Goal: Transaction & Acquisition: Purchase product/service

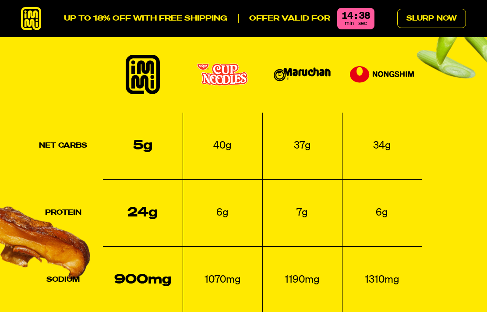
scroll to position [951, 0]
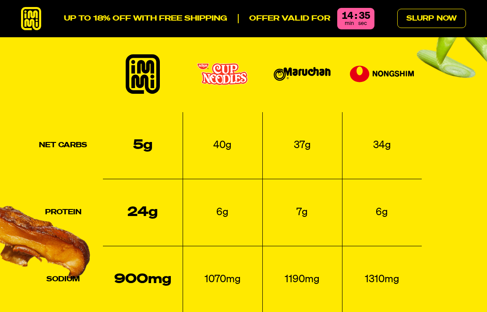
click at [433, 217] on div "Net Carbs 5g 40g 37g 34g Protein 24g 6g 7g 6g Sodium 900mg 1070mg 1190mg 1310mg…" at bounding box center [243, 260] width 445 height 422
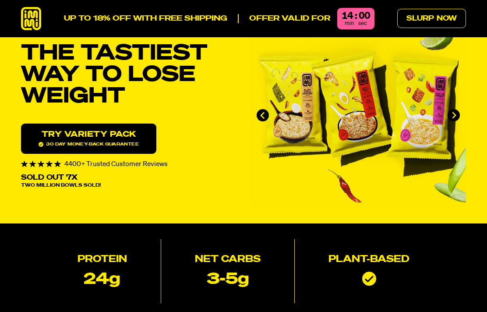
scroll to position [0, 0]
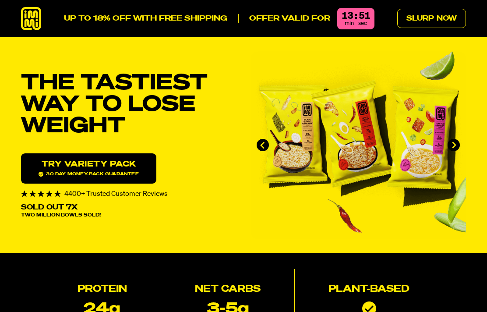
click at [433, 18] on link "Slurp Now" at bounding box center [431, 18] width 69 height 19
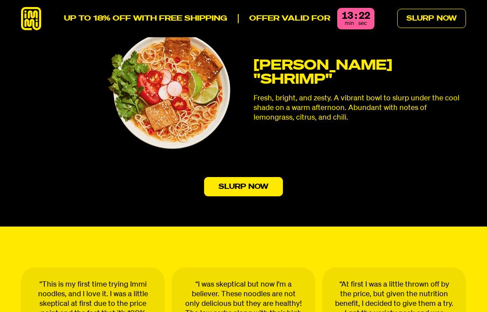
scroll to position [2512, 0]
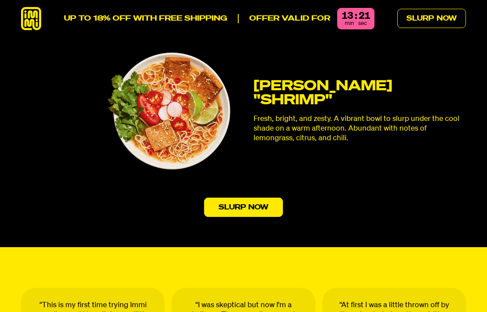
click at [247, 197] on link "Slurp Now" at bounding box center [243, 206] width 79 height 19
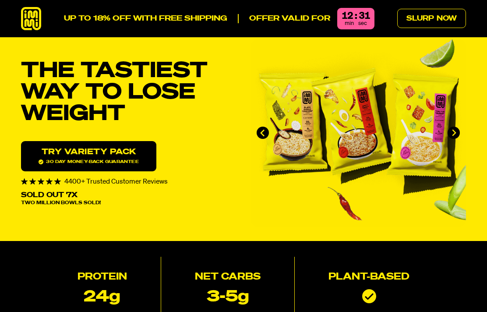
scroll to position [0, 0]
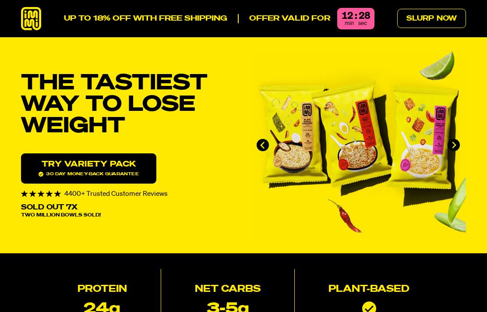
click at [437, 21] on link "Slurp Now" at bounding box center [431, 18] width 69 height 19
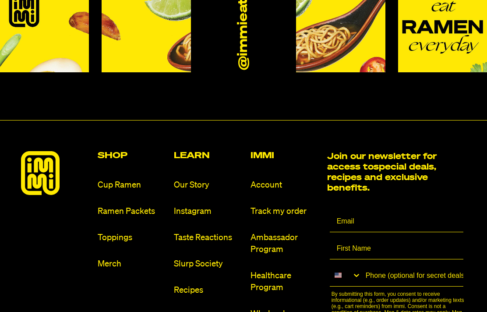
scroll to position [4794, 0]
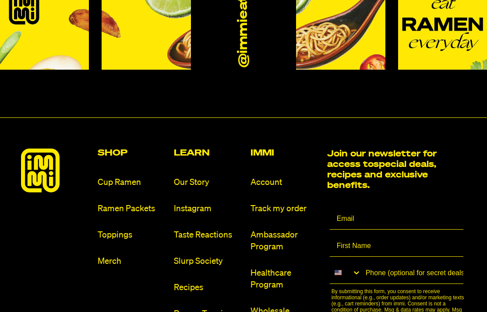
click at [132, 176] on link "Cup Ramen" at bounding box center [133, 182] width 70 height 12
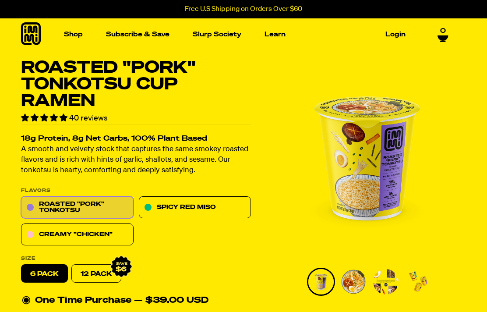
click at [93, 234] on link "Creamy "Chicken"" at bounding box center [77, 235] width 113 height 22
